Goal: Task Accomplishment & Management: Manage account settings

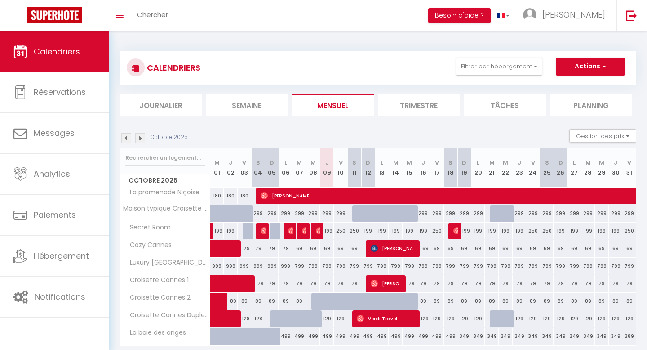
select select
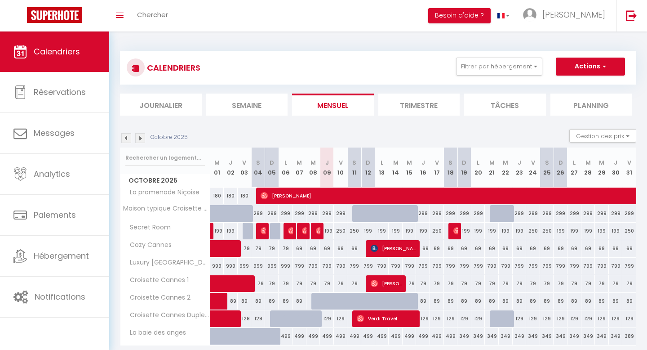
select select
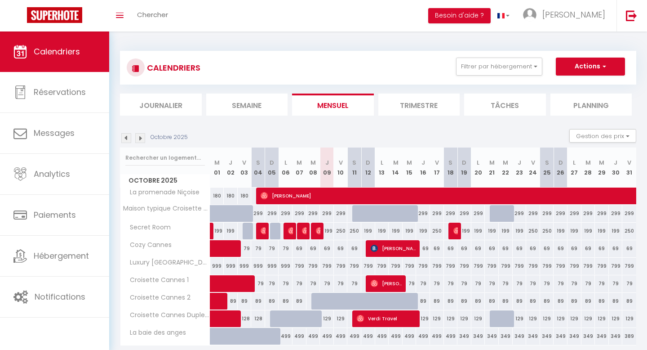
select select
click at [278, 198] on span "[PERSON_NAME]" at bounding box center [550, 195] width 579 height 17
select select "OK"
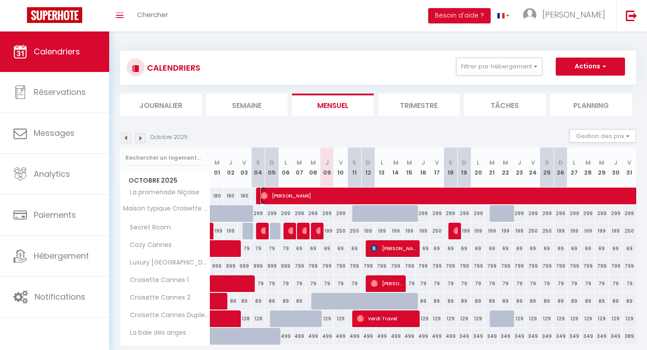
select select "0"
select select "1"
select select
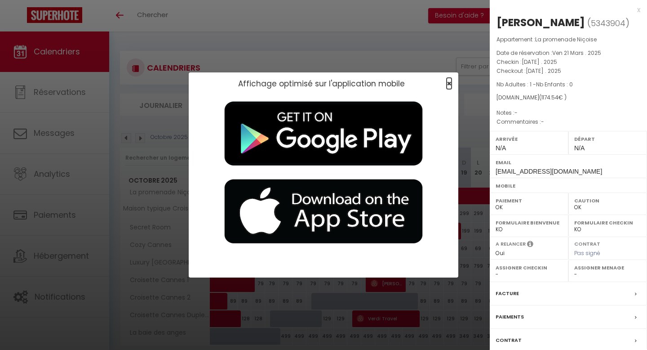
click at [451, 82] on span "×" at bounding box center [449, 83] width 5 height 11
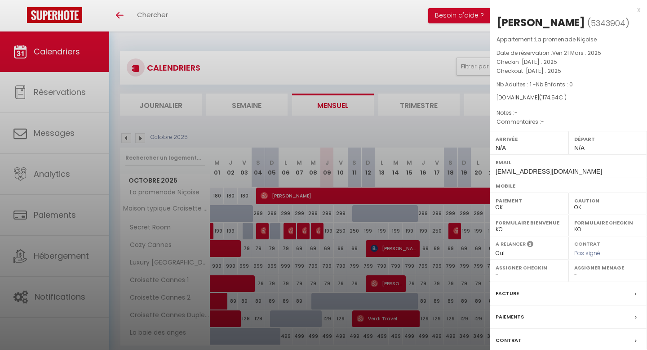
scroll to position [13, 0]
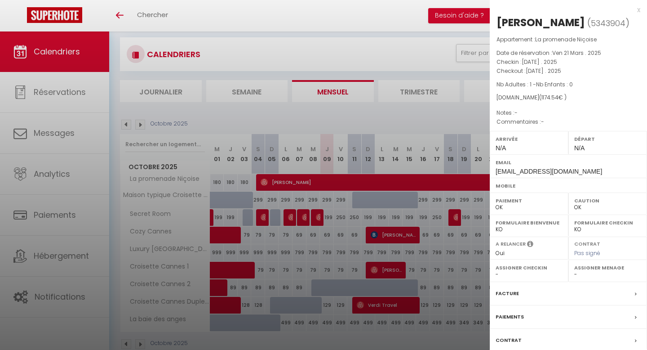
click at [251, 165] on div at bounding box center [323, 175] width 647 height 350
